Goal: Transaction & Acquisition: Purchase product/service

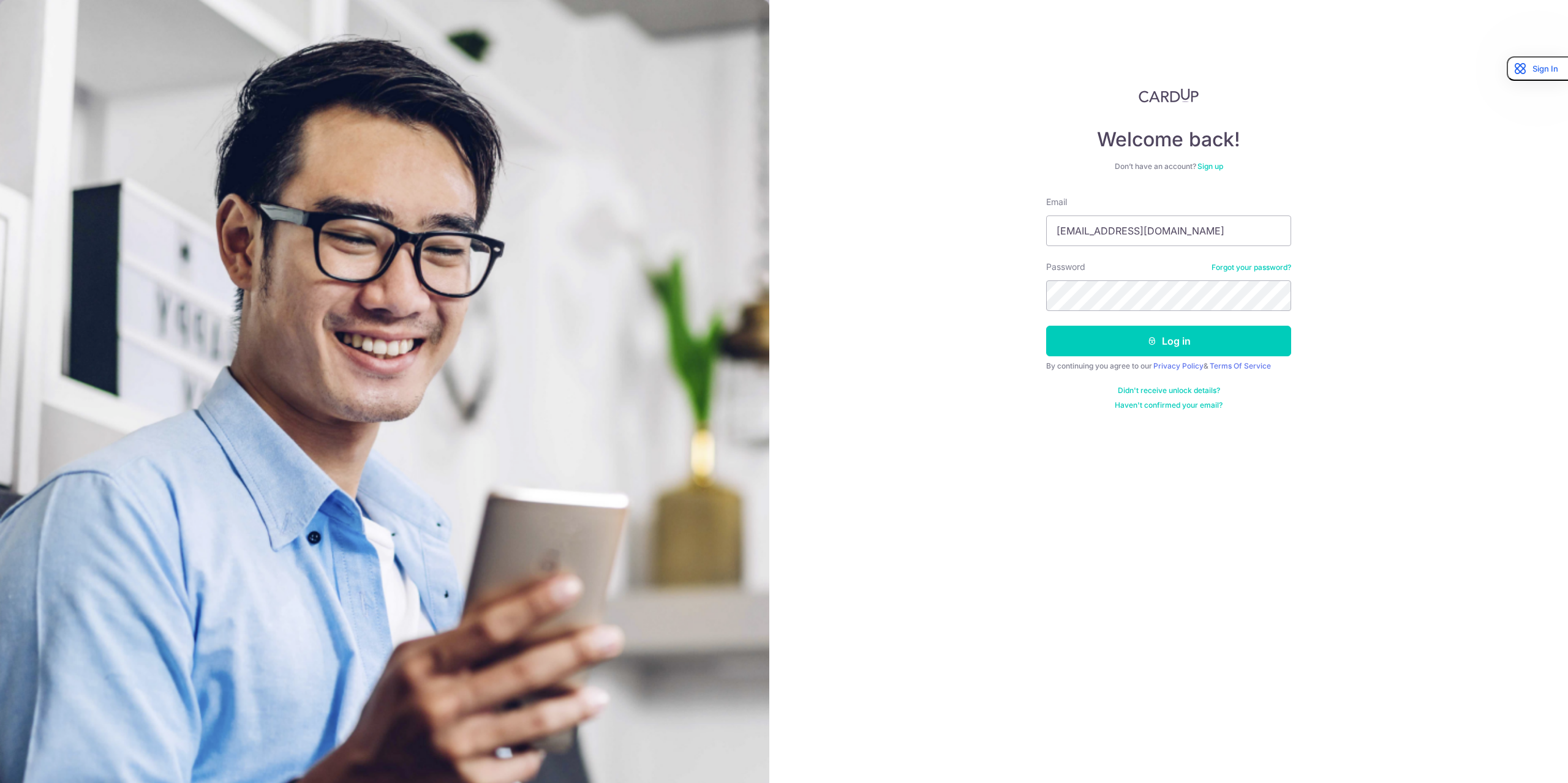
click at [1174, 342] on button "Log in" at bounding box center [1168, 340] width 245 height 30
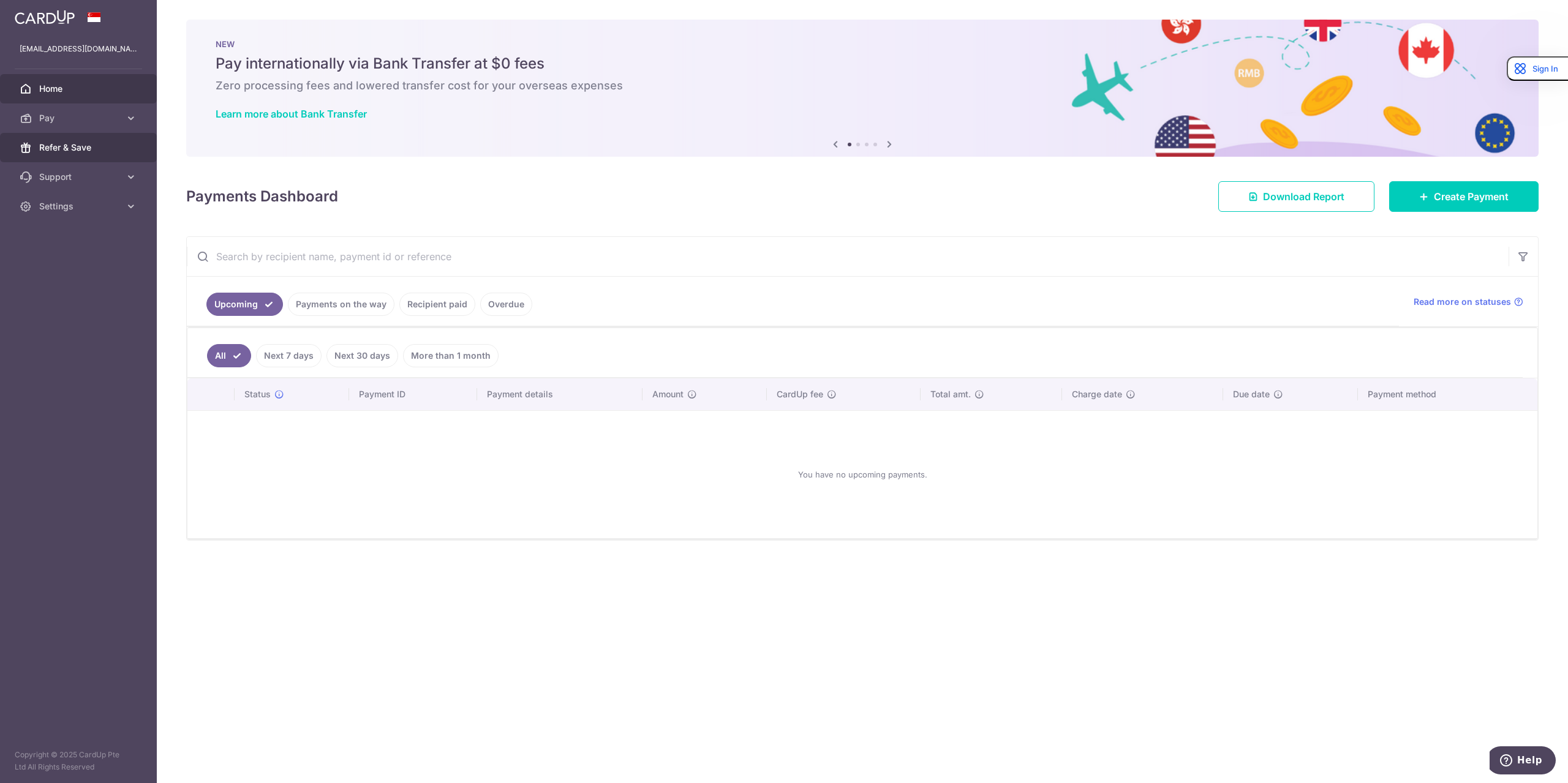
click at [112, 151] on span "Refer & Save" at bounding box center [79, 147] width 81 height 12
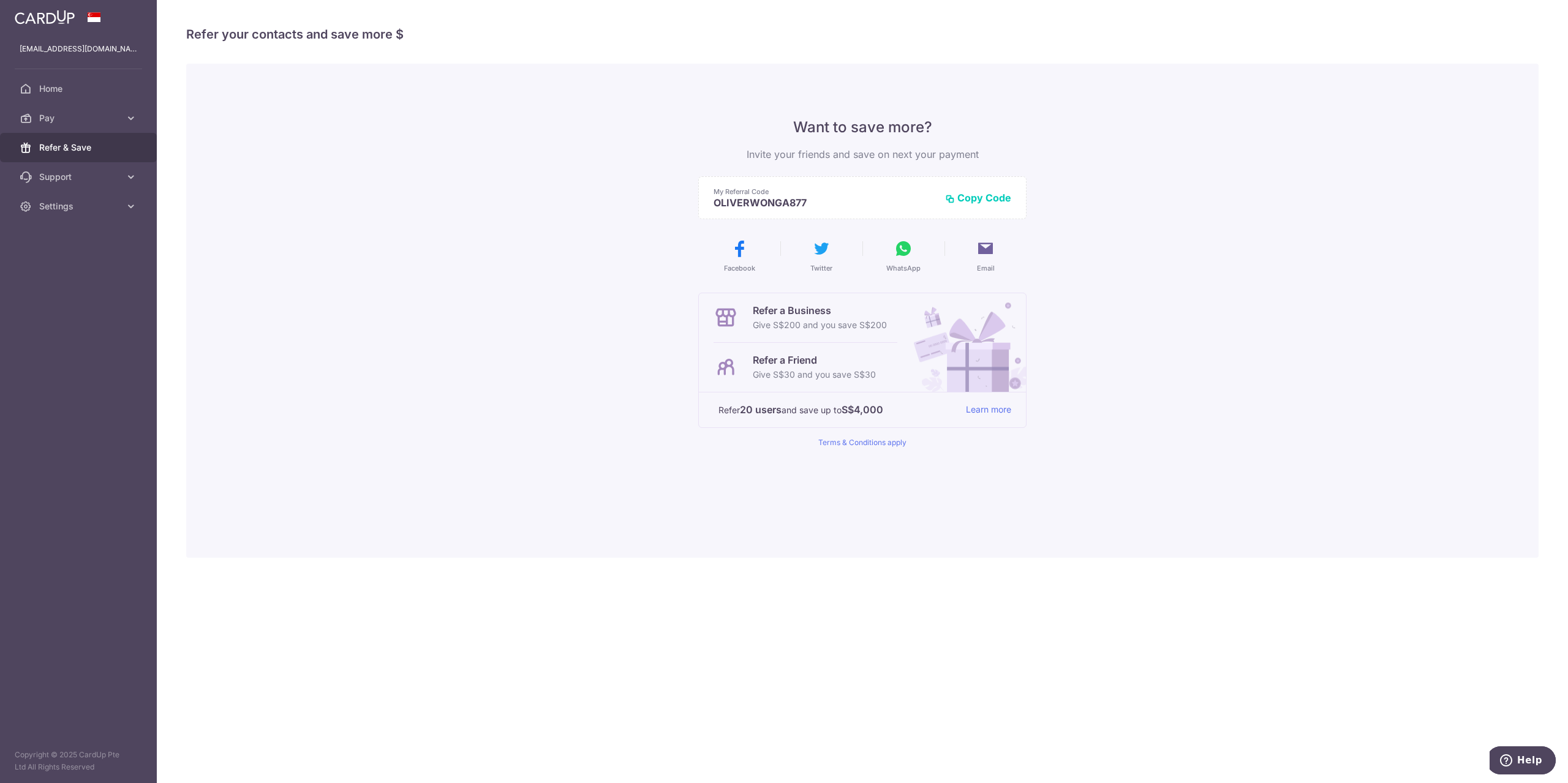
click at [990, 194] on button "Copy Code" at bounding box center [978, 198] width 66 height 12
click at [997, 561] on div "× Invite your friends via email To Send Invitations Sample From CardUp Subject …" at bounding box center [862, 392] width 1411 height 783
drag, startPoint x: 1147, startPoint y: 535, endPoint x: 1142, endPoint y: 527, distance: 9.4
click at [1147, 535] on div "Want to save more? Invite your friends and save on next your payment My Referra…" at bounding box center [862, 311] width 1352 height 494
click at [855, 51] on div "× Invite your friends via email To Send Invitations Sample From CardUp Subject …" at bounding box center [862, 392] width 1411 height 783
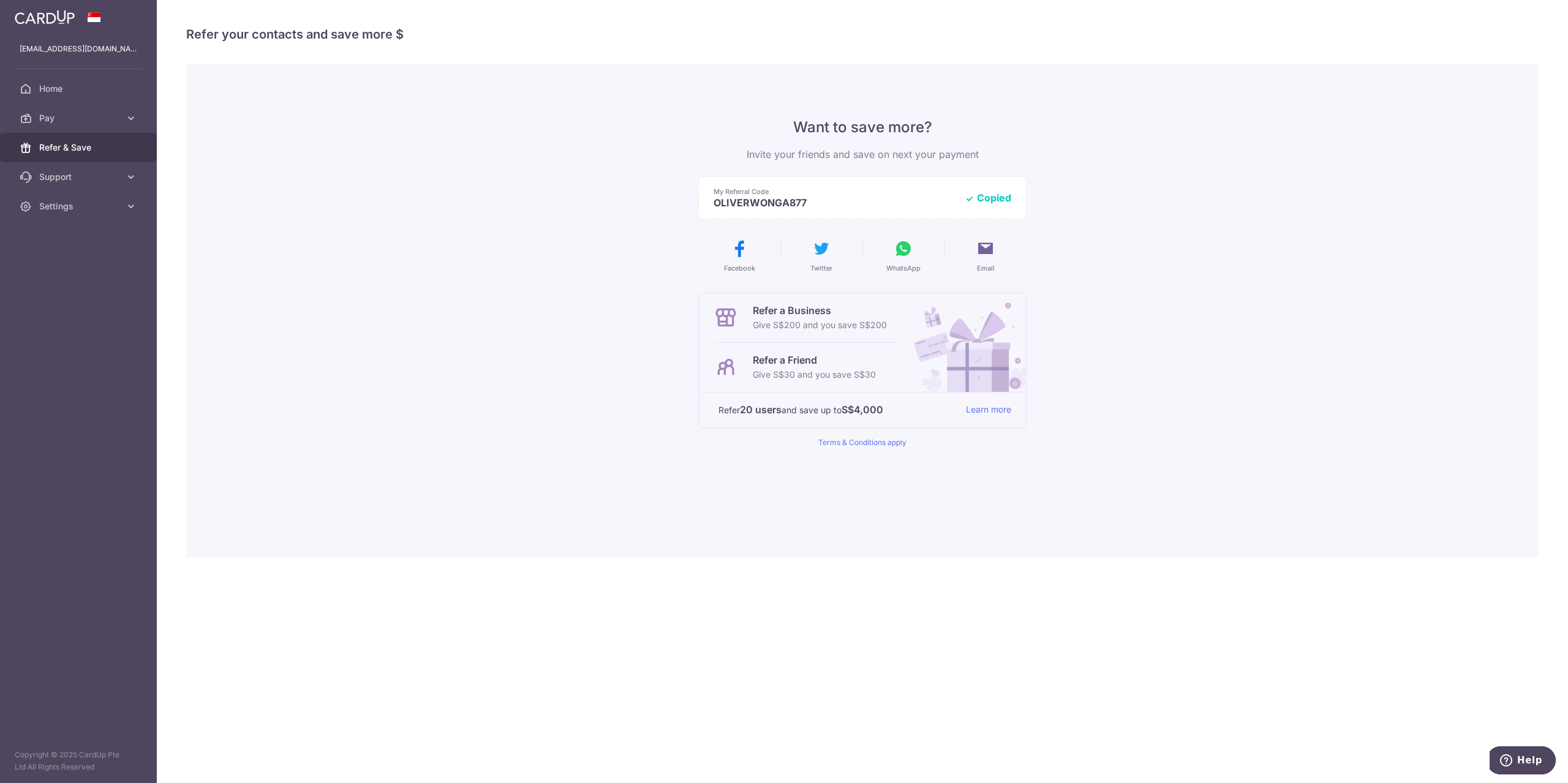
click at [911, 249] on icon at bounding box center [904, 249] width 19 height 19
click at [343, 174] on div "Want to save more? Invite your friends and save on next your payment My Referra…" at bounding box center [862, 311] width 1352 height 494
click at [42, 19] on img at bounding box center [45, 17] width 60 height 15
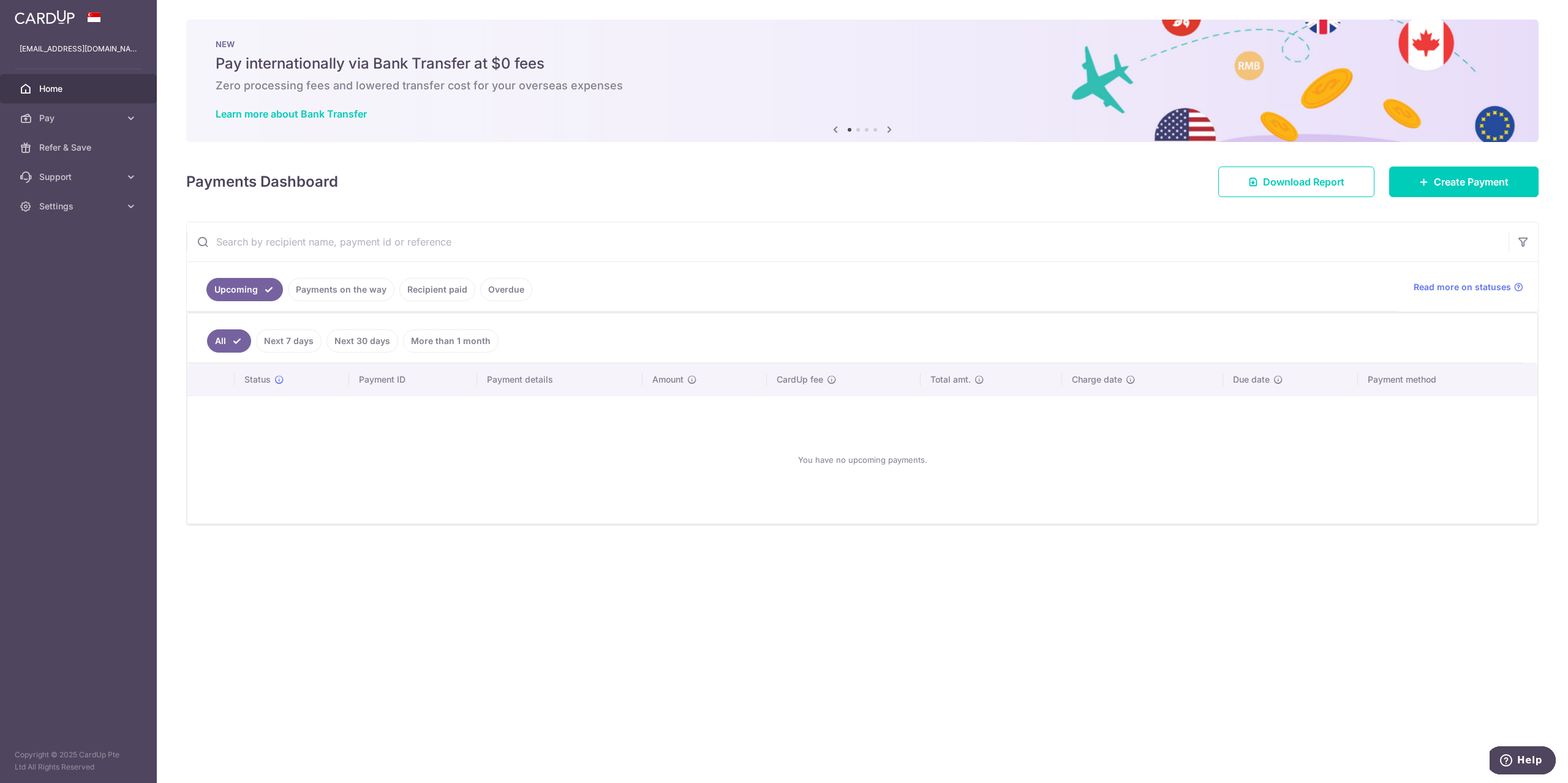
drag, startPoint x: 723, startPoint y: 597, endPoint x: 929, endPoint y: 346, distance: 324.7
click at [723, 596] on div "× Pause Schedule Pause all future payments in this series Pause just this one p…" at bounding box center [862, 392] width 1411 height 783
click at [469, 194] on div "Payments Dashboard Download Report Create Payment" at bounding box center [862, 179] width 1352 height 36
click at [84, 156] on link "Refer & Save" at bounding box center [78, 147] width 157 height 29
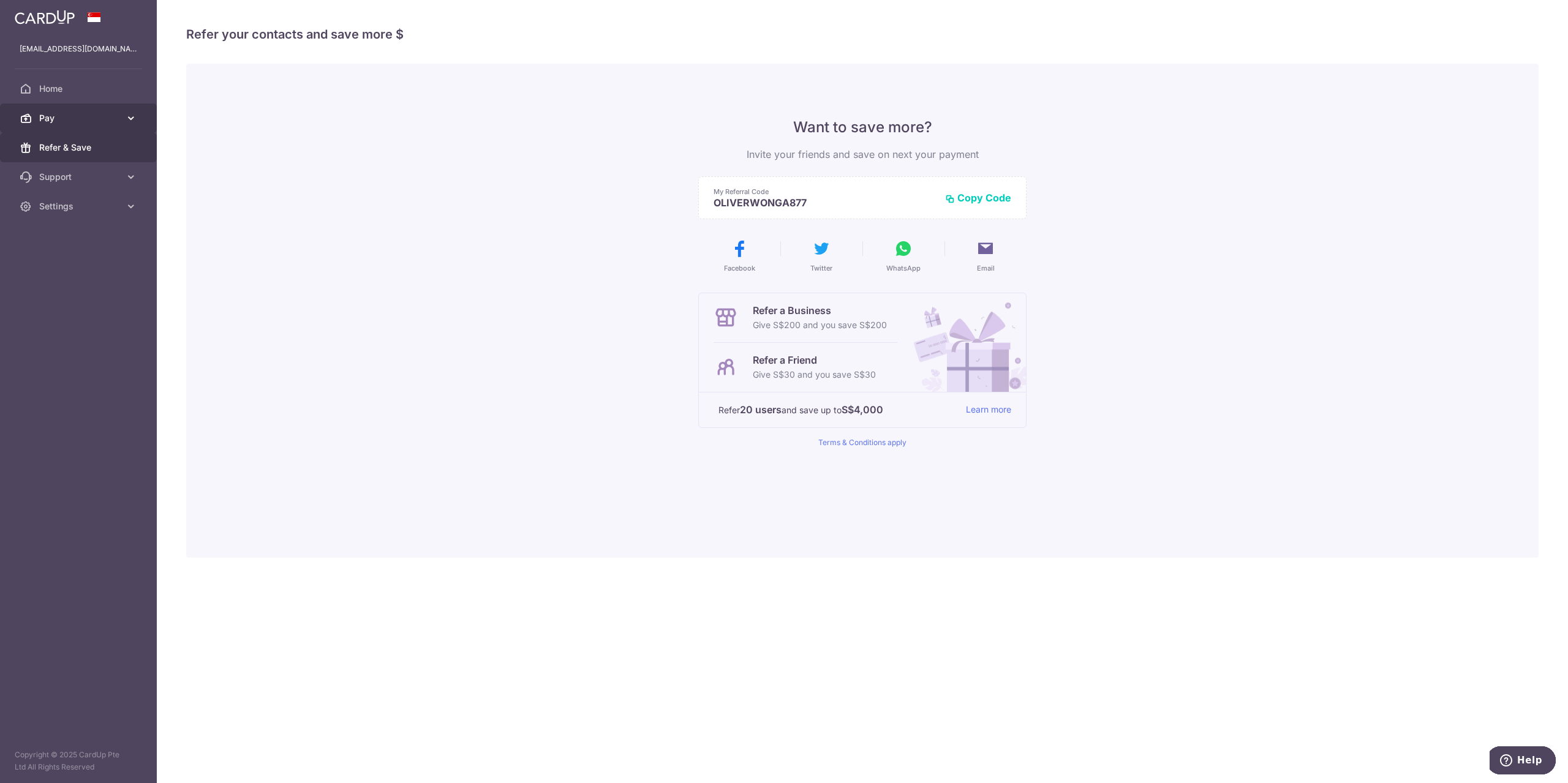
click at [89, 113] on span "Pay" at bounding box center [79, 118] width 81 height 12
click at [83, 144] on span "Payments" at bounding box center [79, 147] width 81 height 12
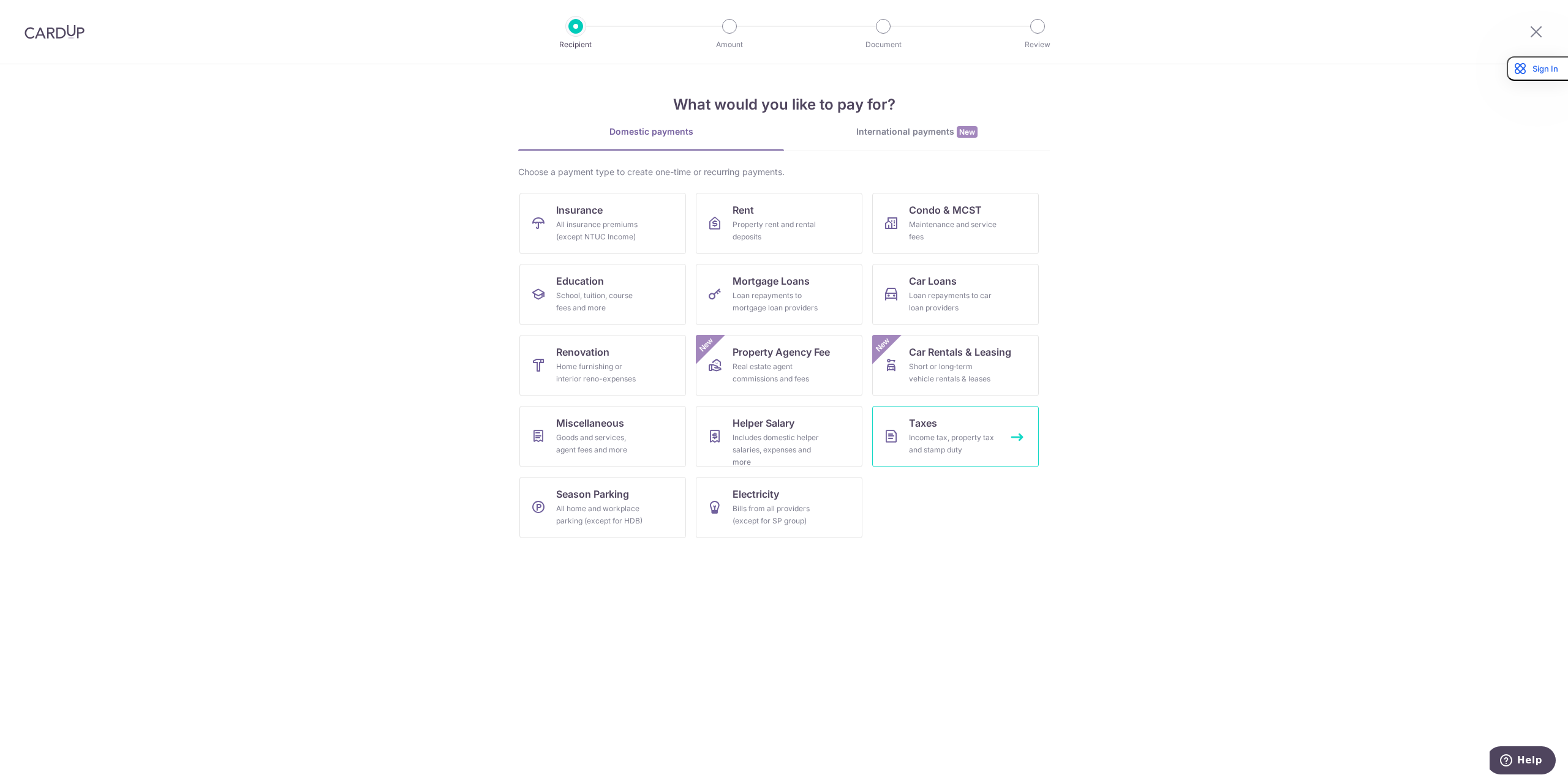
click at [919, 439] on div "Income tax, property tax and stamp duty" at bounding box center [953, 444] width 88 height 25
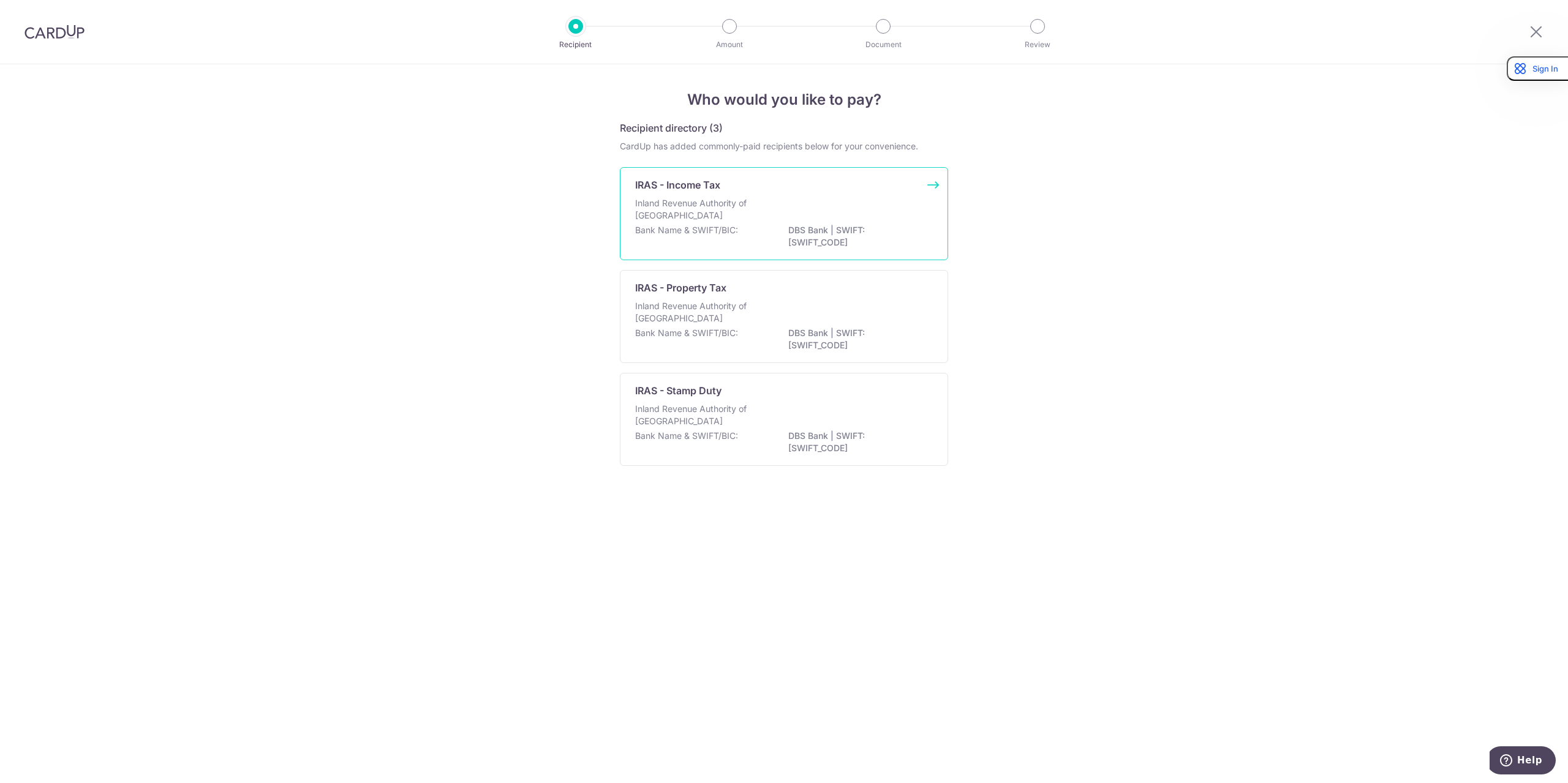
click at [829, 209] on div "Inland Revenue Authority of Singapore" at bounding box center [784, 211] width 298 height 27
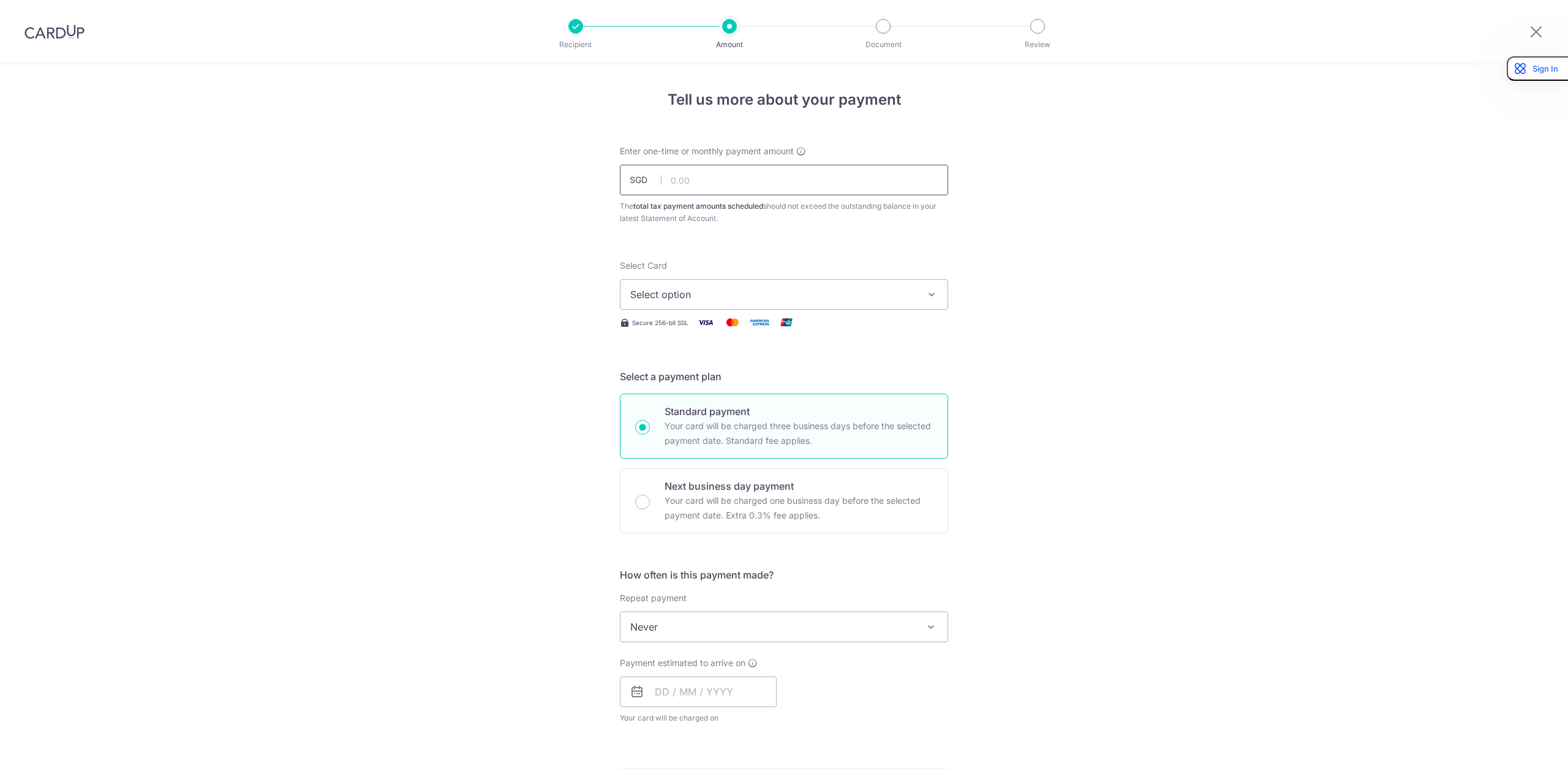
click at [757, 189] on input "text" at bounding box center [784, 180] width 328 height 30
click at [426, 199] on div "Tell us more about your payment Enter one-time or monthly payment amount SGD Th…" at bounding box center [784, 632] width 1568 height 1137
click at [1110, 226] on div "Tell us more about your payment Enter one-time or monthly payment amount SGD Th…" at bounding box center [784, 632] width 1568 height 1137
click at [900, 300] on span "Select option" at bounding box center [773, 294] width 286 height 15
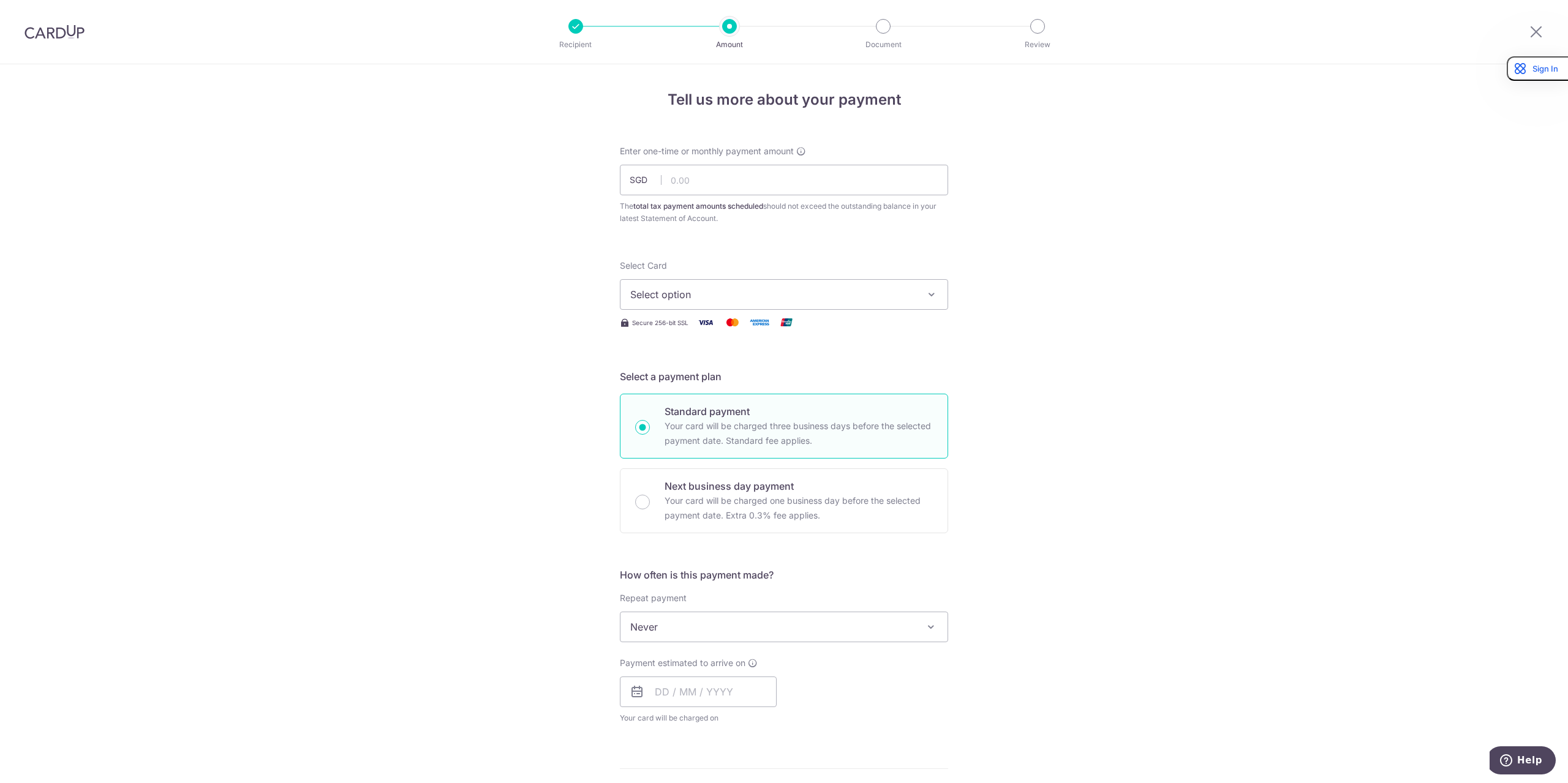
click at [1050, 255] on div "Tell us more about your payment Enter one-time or monthly payment amount SGD Th…" at bounding box center [784, 632] width 1568 height 1137
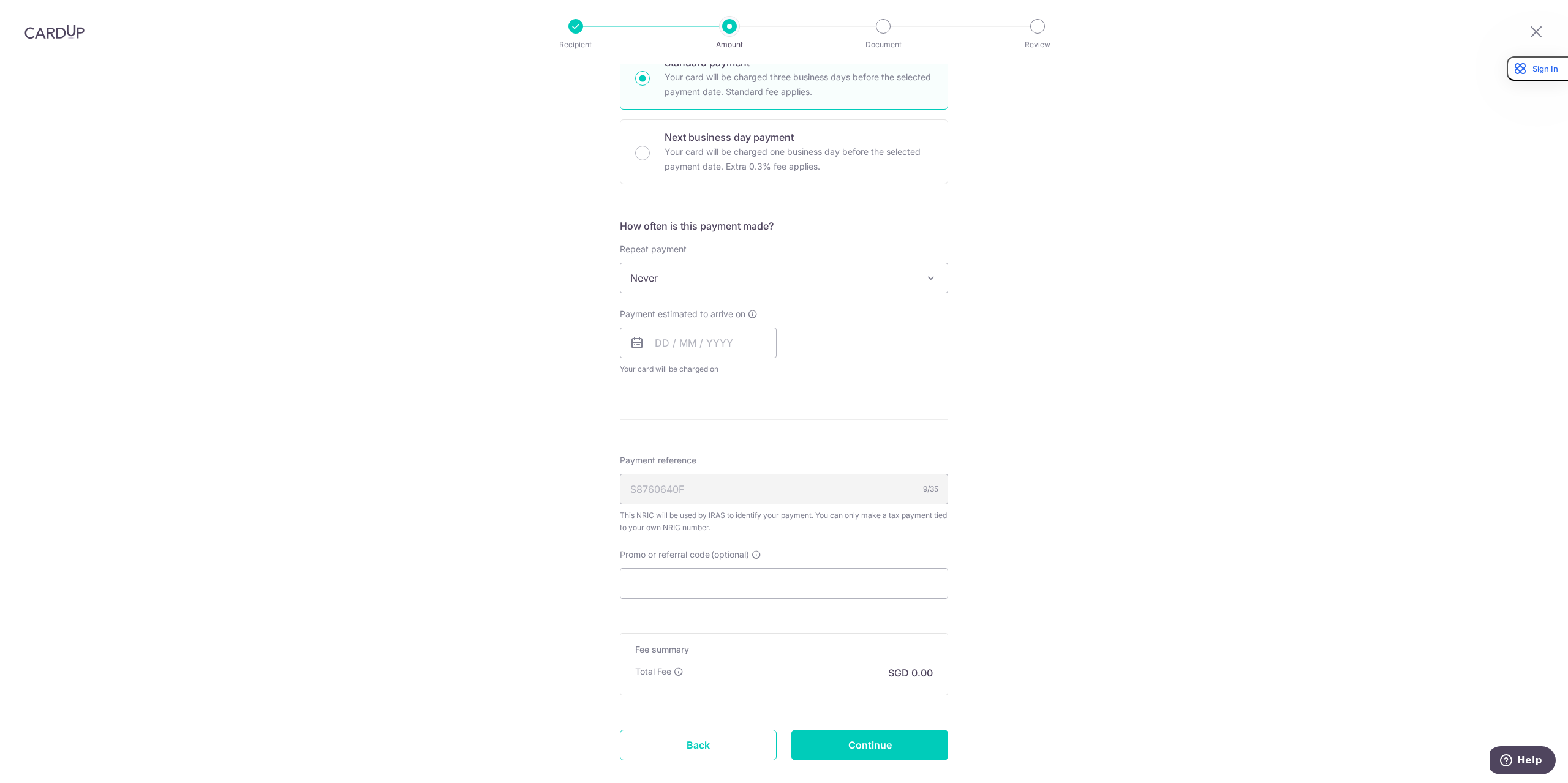
scroll to position [415, 0]
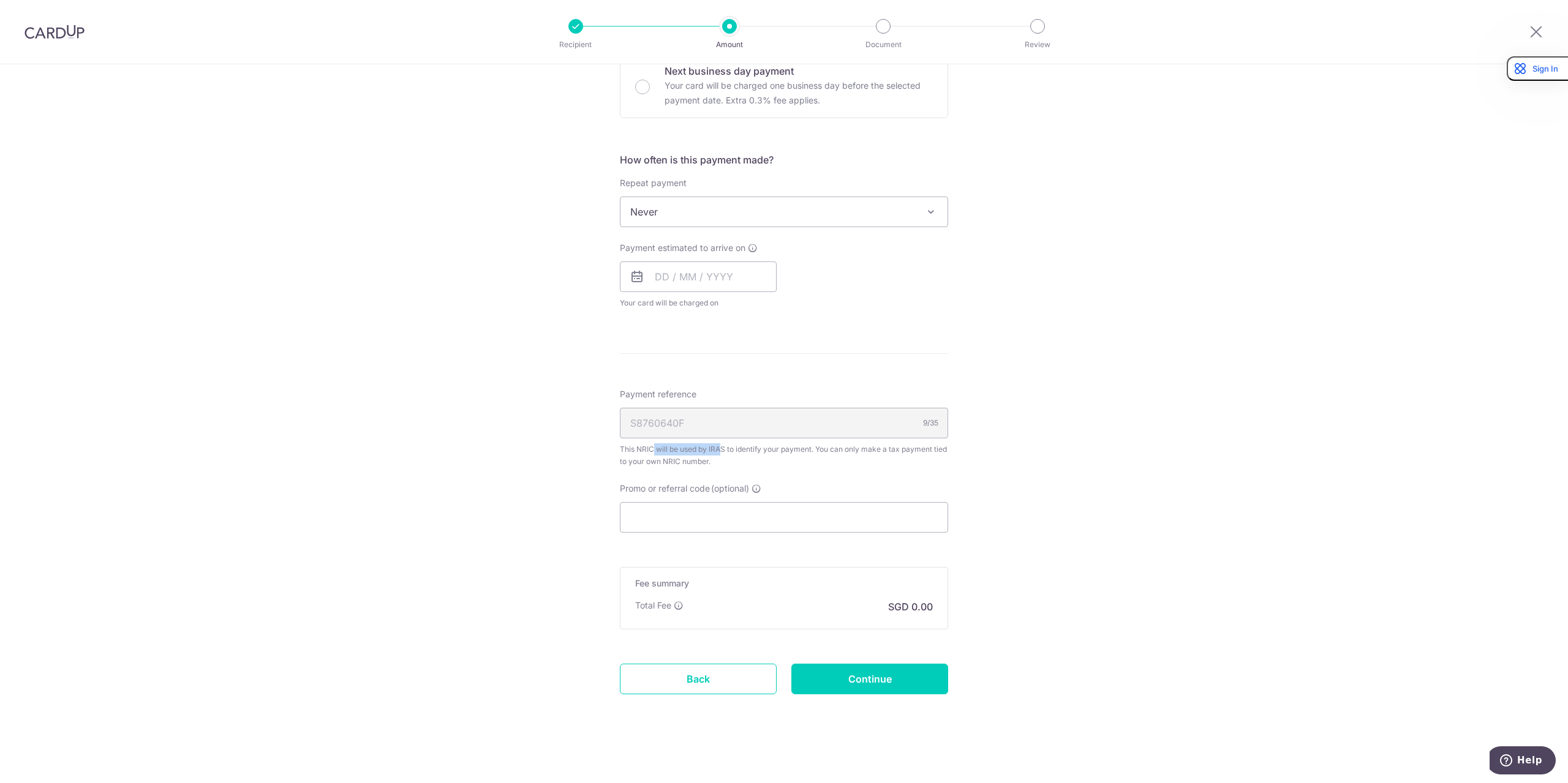
drag, startPoint x: 676, startPoint y: 446, endPoint x: 591, endPoint y: 448, distance: 85.0
click at [591, 448] on div "Tell us more about your payment Enter one-time or monthly payment amount SGD Th…" at bounding box center [784, 218] width 1568 height 1137
click at [681, 446] on div "This NRIC will be used by IRAS to identify your payment. You can only make a ta…" at bounding box center [784, 455] width 328 height 25
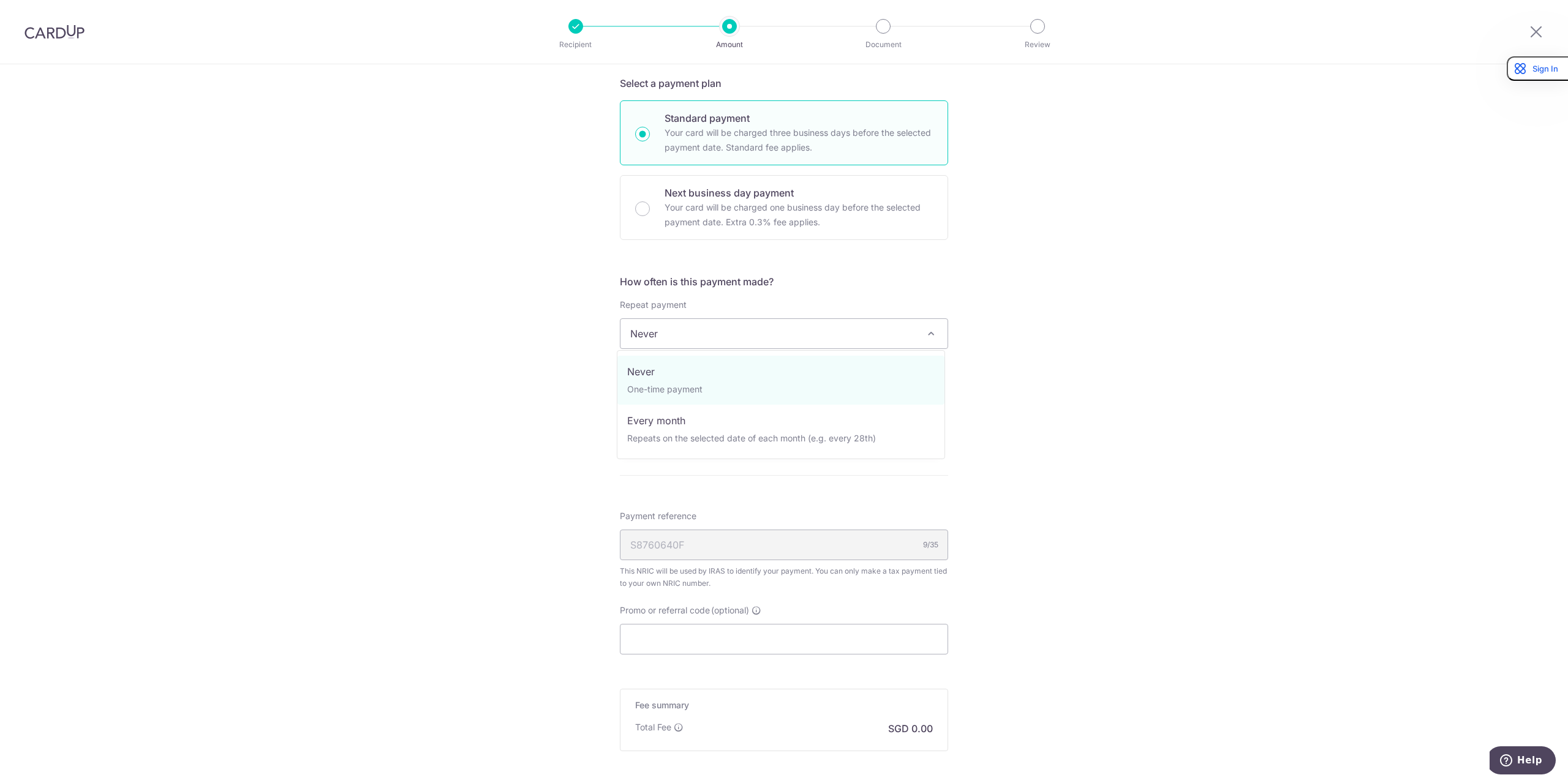
click at [777, 335] on span "Never" at bounding box center [784, 333] width 327 height 29
click at [876, 272] on form "Enter one-time or monthly payment amount SGD The total tax payment amounts sche…" at bounding box center [784, 351] width 328 height 999
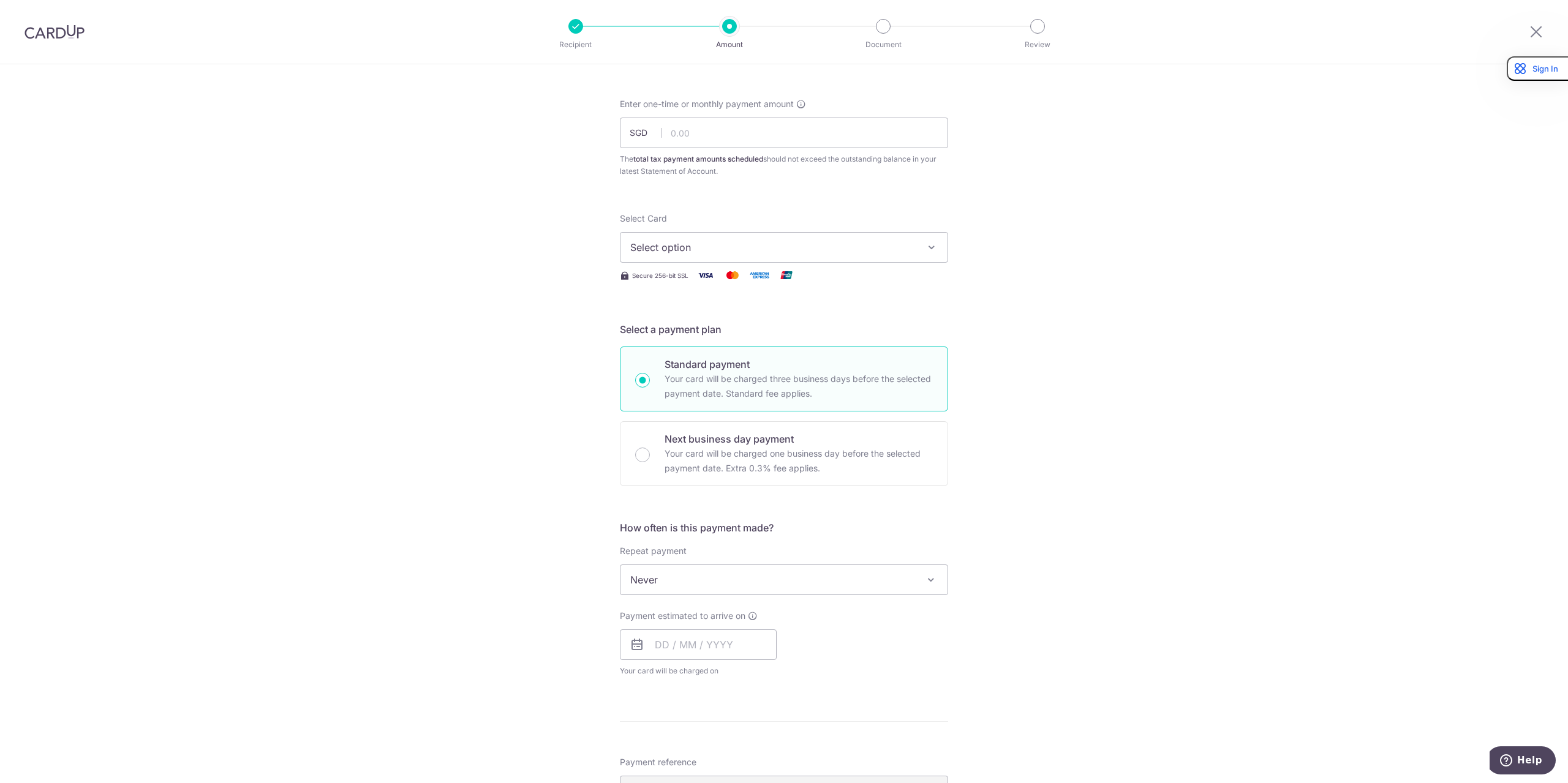
scroll to position [0, 0]
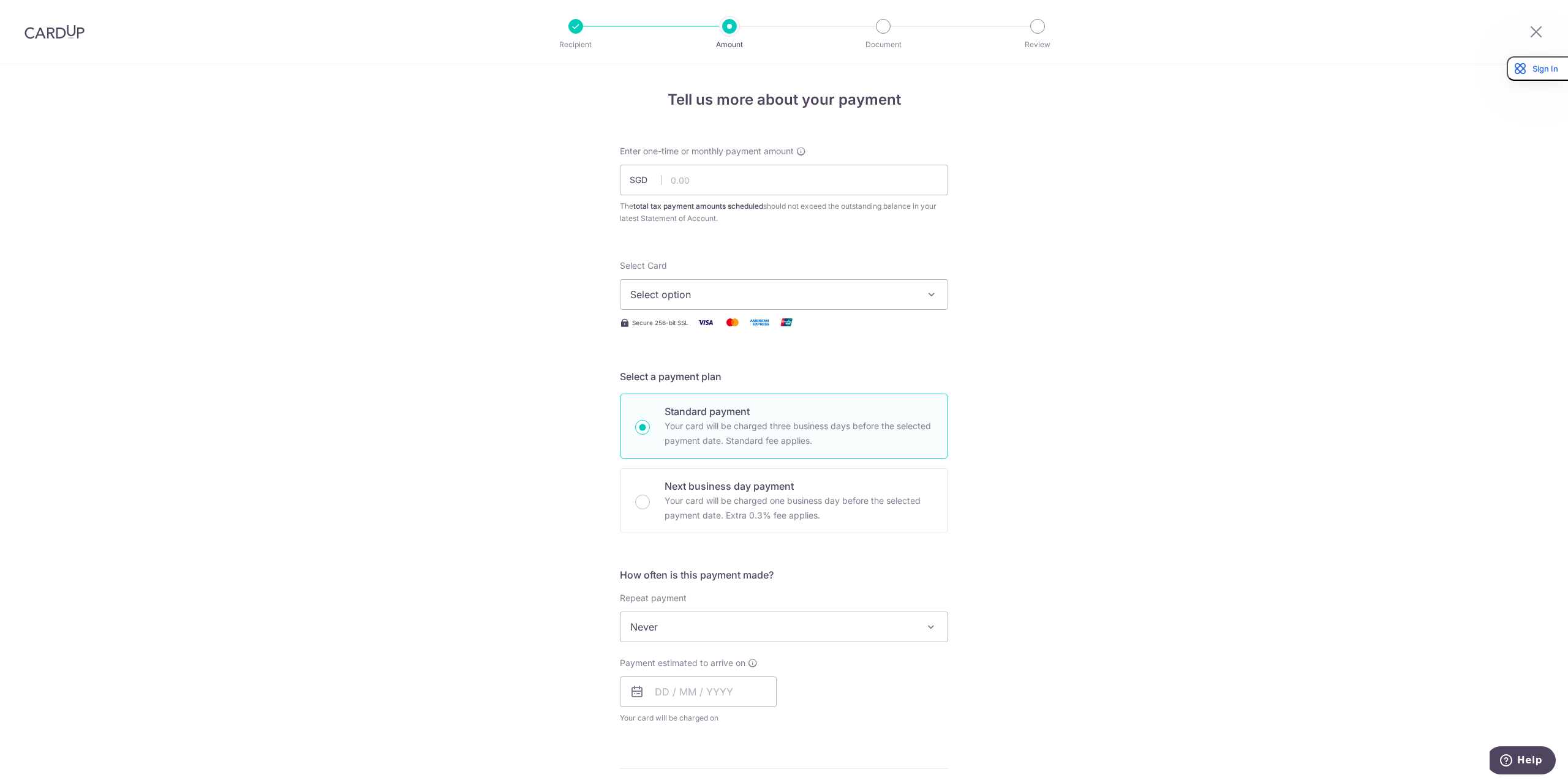
click at [891, 302] on button "Select option" at bounding box center [784, 294] width 328 height 30
click at [887, 298] on span "Select option" at bounding box center [773, 294] width 286 height 15
click at [1123, 154] on div "Tell us more about your payment Enter one-time or monthly payment amount SGD Th…" at bounding box center [784, 632] width 1568 height 1137
drag, startPoint x: 1252, startPoint y: 346, endPoint x: 1238, endPoint y: 343, distance: 14.3
click at [1250, 344] on div "Tell us more about your payment Enter one-time or monthly payment amount SGD Th…" at bounding box center [784, 632] width 1568 height 1137
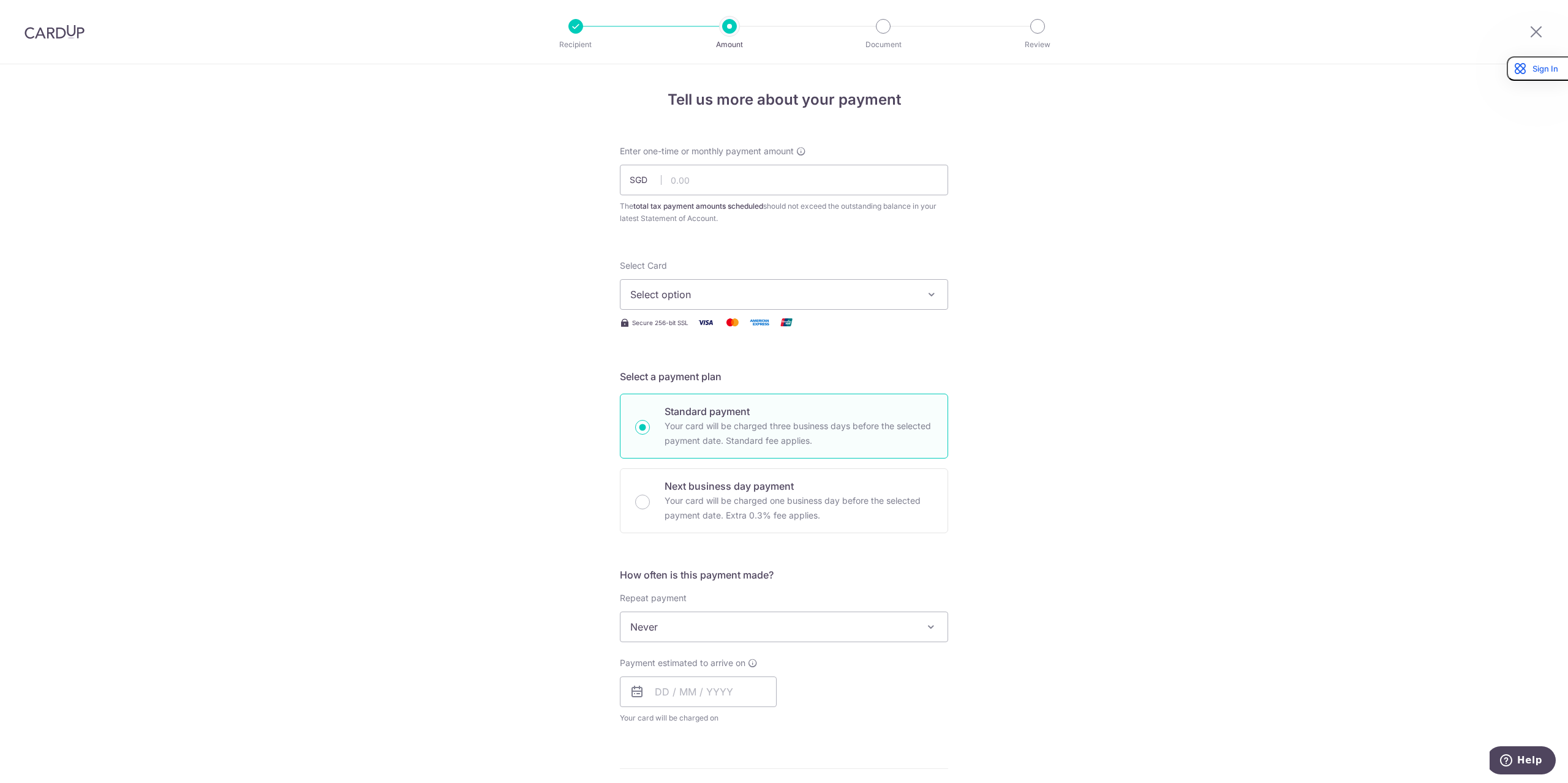
click at [975, 169] on div "Tell us more about your payment Enter one-time or monthly payment amount SGD Th…" at bounding box center [784, 632] width 1568 height 1137
drag, startPoint x: 277, startPoint y: 152, endPoint x: 304, endPoint y: 152, distance: 27.0
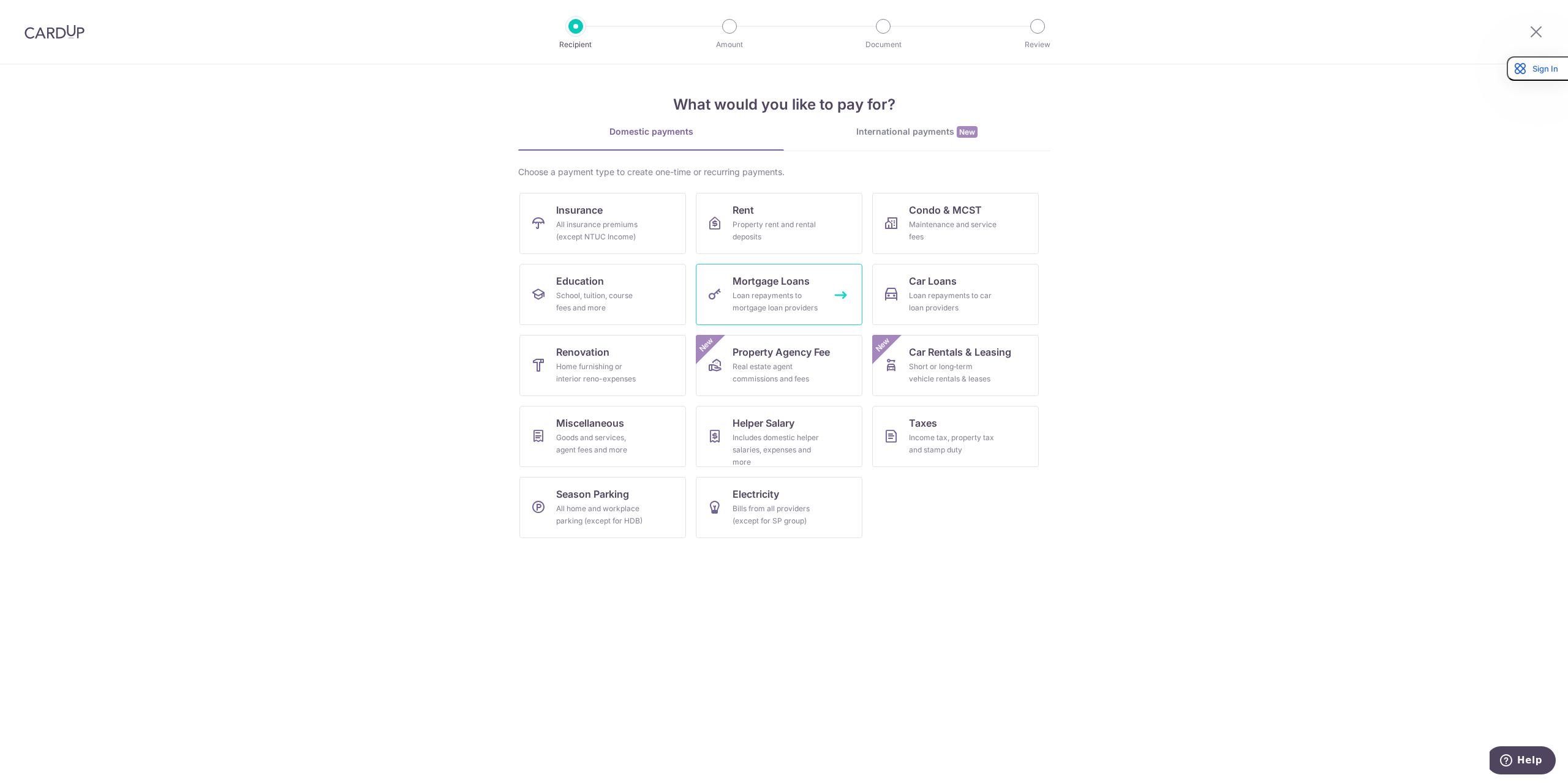
click at [726, 315] on link "Mortgage Loans Loan repayments to mortgage loan providers" at bounding box center [779, 294] width 167 height 61
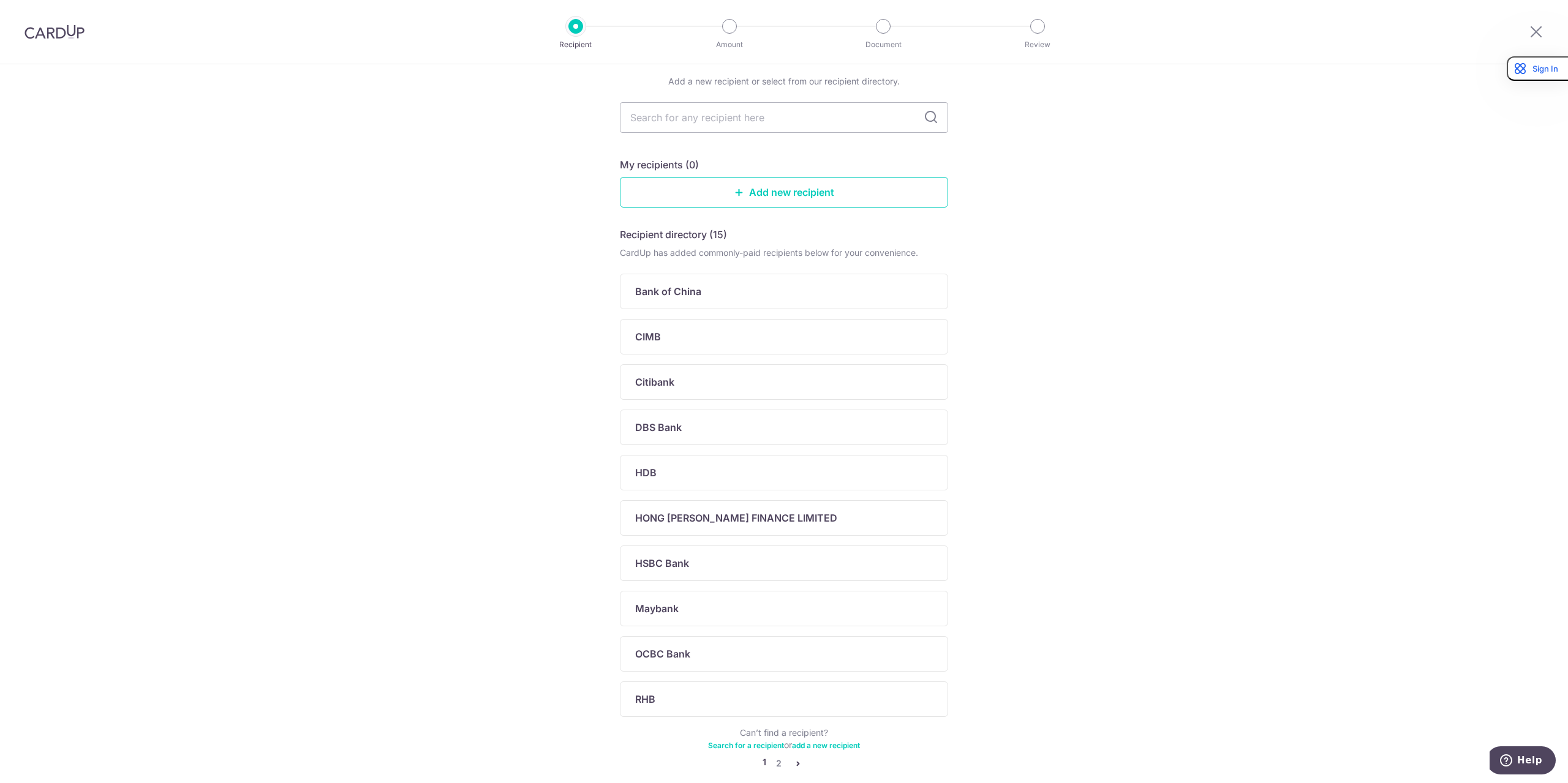
scroll to position [100, 0]
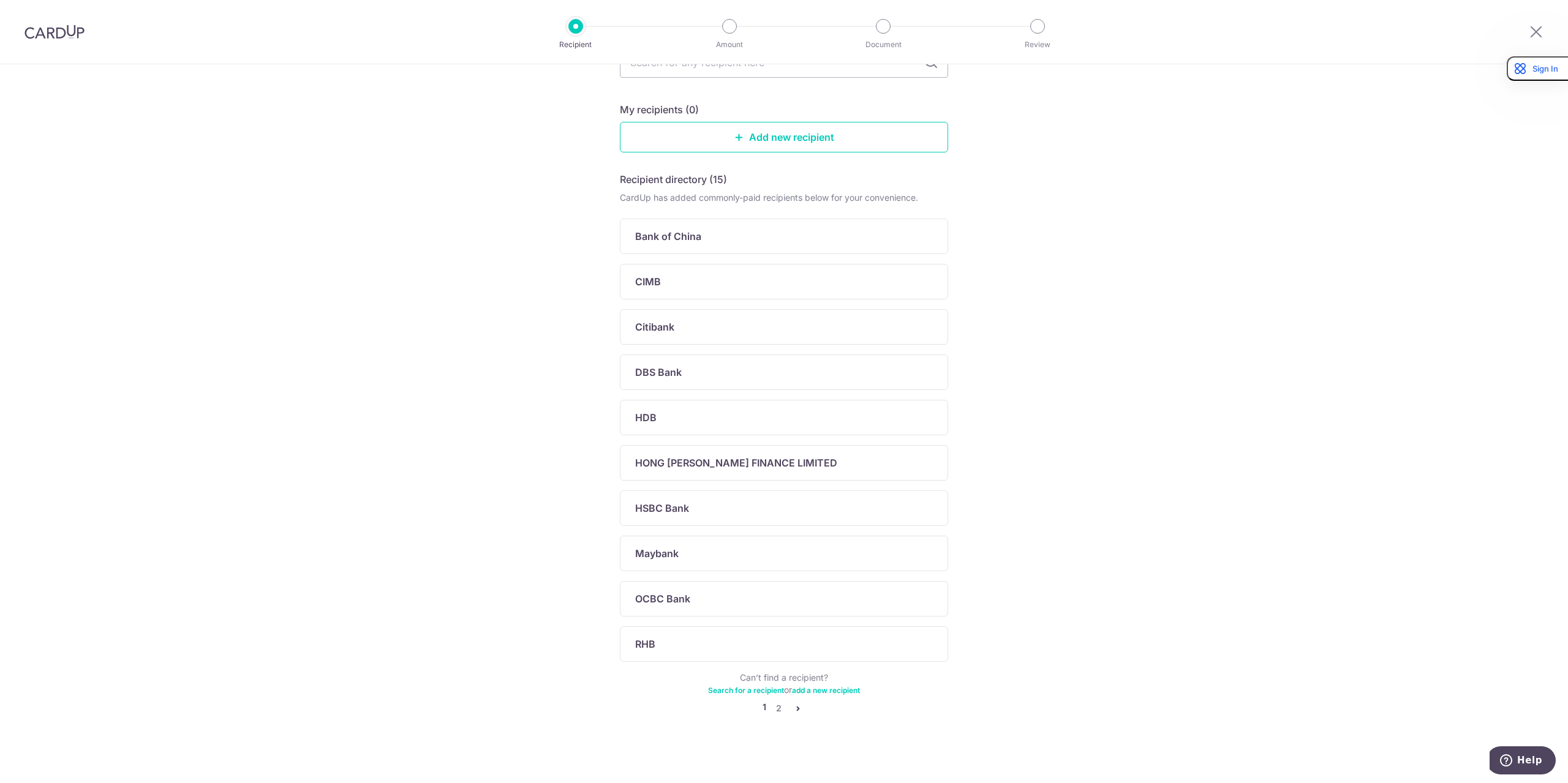
drag, startPoint x: 412, startPoint y: 277, endPoint x: 405, endPoint y: 270, distance: 9.9
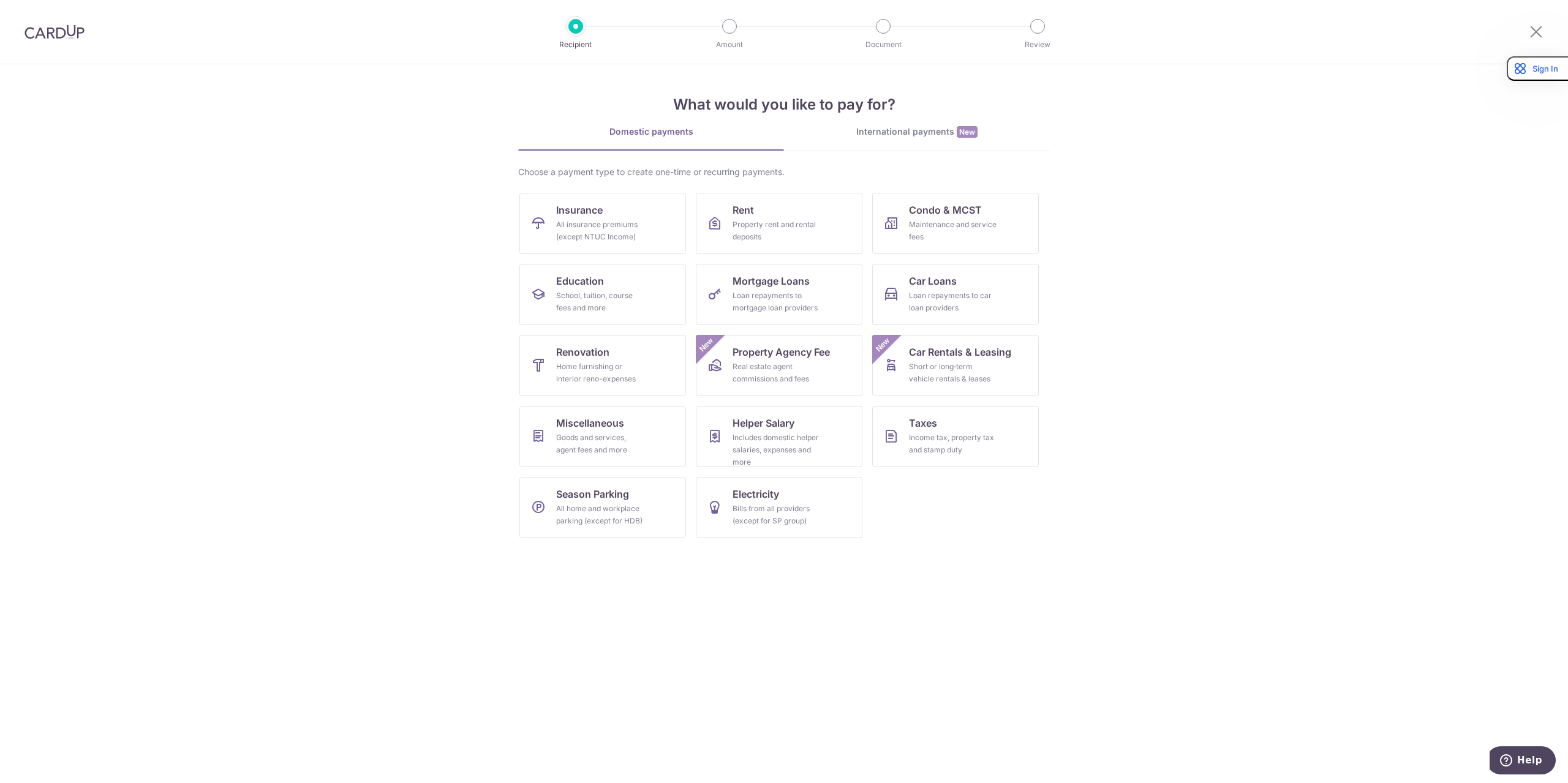
click at [1227, 308] on section "What would you like to pay for? Domestic payments International payments New Ch…" at bounding box center [784, 423] width 1568 height 718
click at [928, 138] on link "International payments New" at bounding box center [916, 138] width 266 height 25
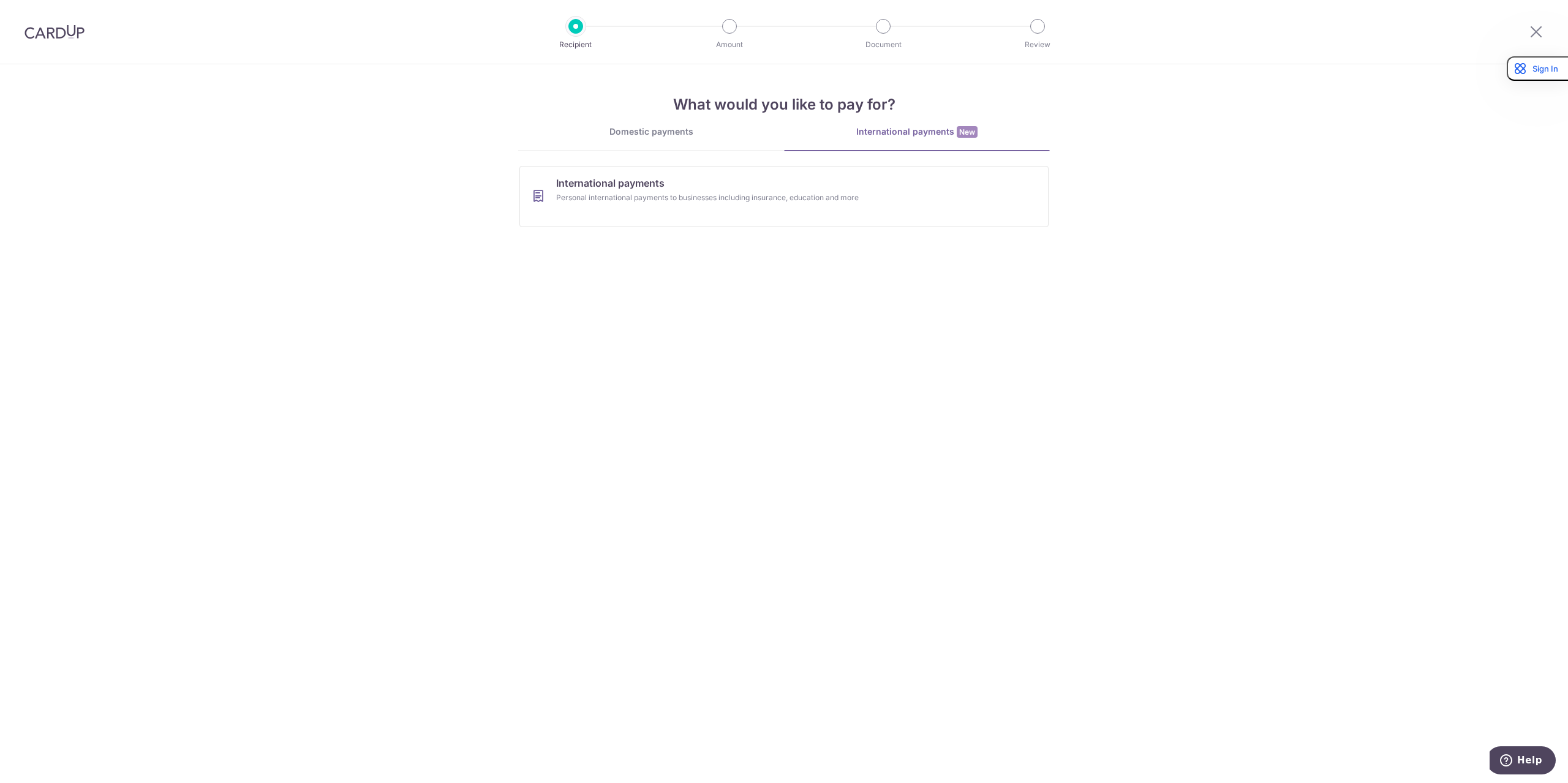
click at [657, 135] on div "Domestic payments" at bounding box center [651, 131] width 266 height 12
